Goal: Find specific page/section: Find specific page/section

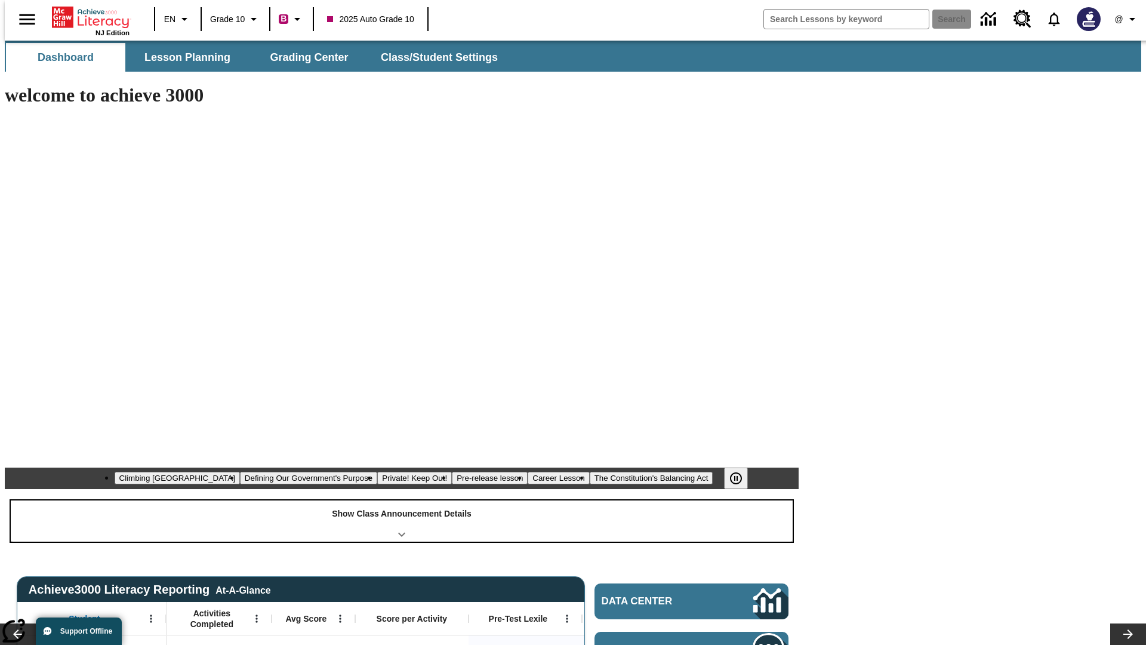
click at [402, 500] on div "Show Class Announcement Details" at bounding box center [402, 520] width 782 height 41
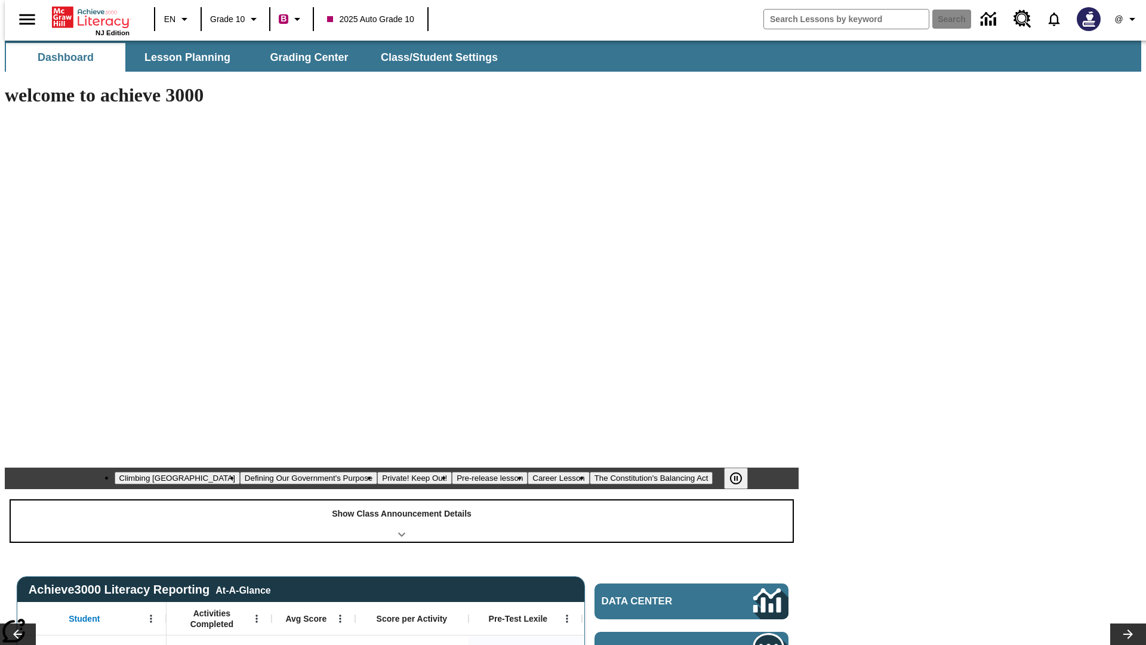
click at [402, 500] on div "Show Class Announcement Details" at bounding box center [402, 520] width 782 height 41
